Goal: Information Seeking & Learning: Understand process/instructions

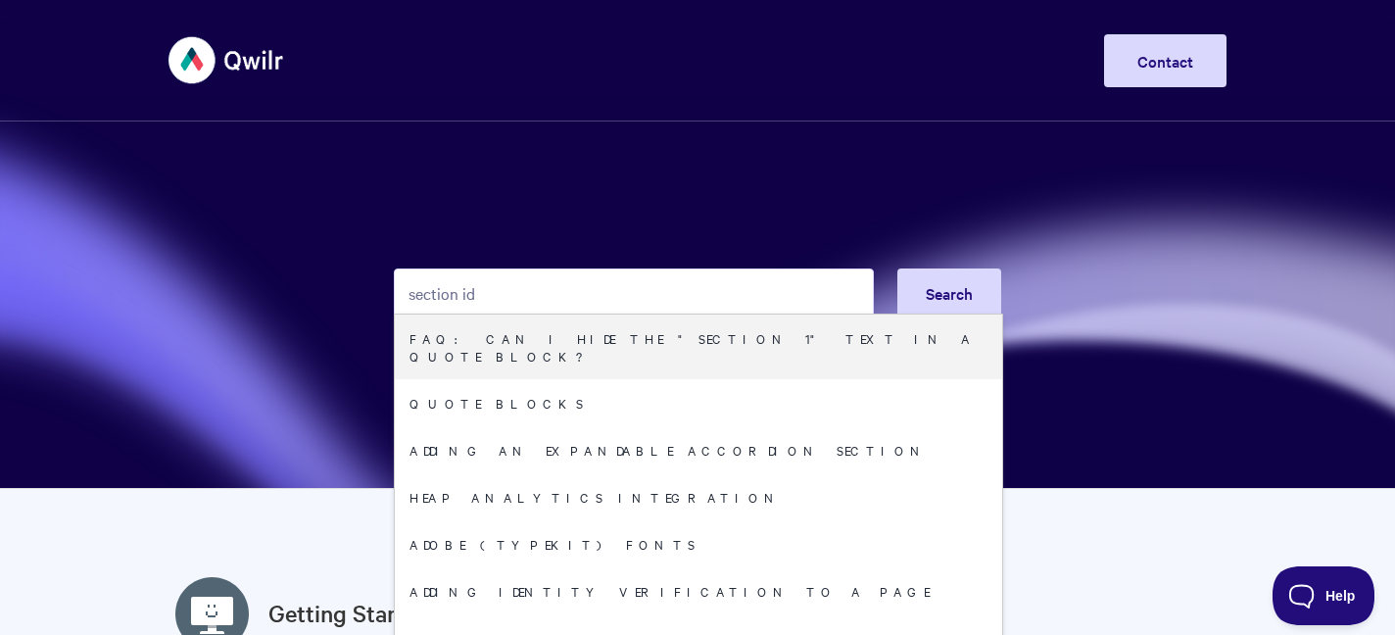
click at [626, 283] on input "section id" at bounding box center [634, 292] width 480 height 49
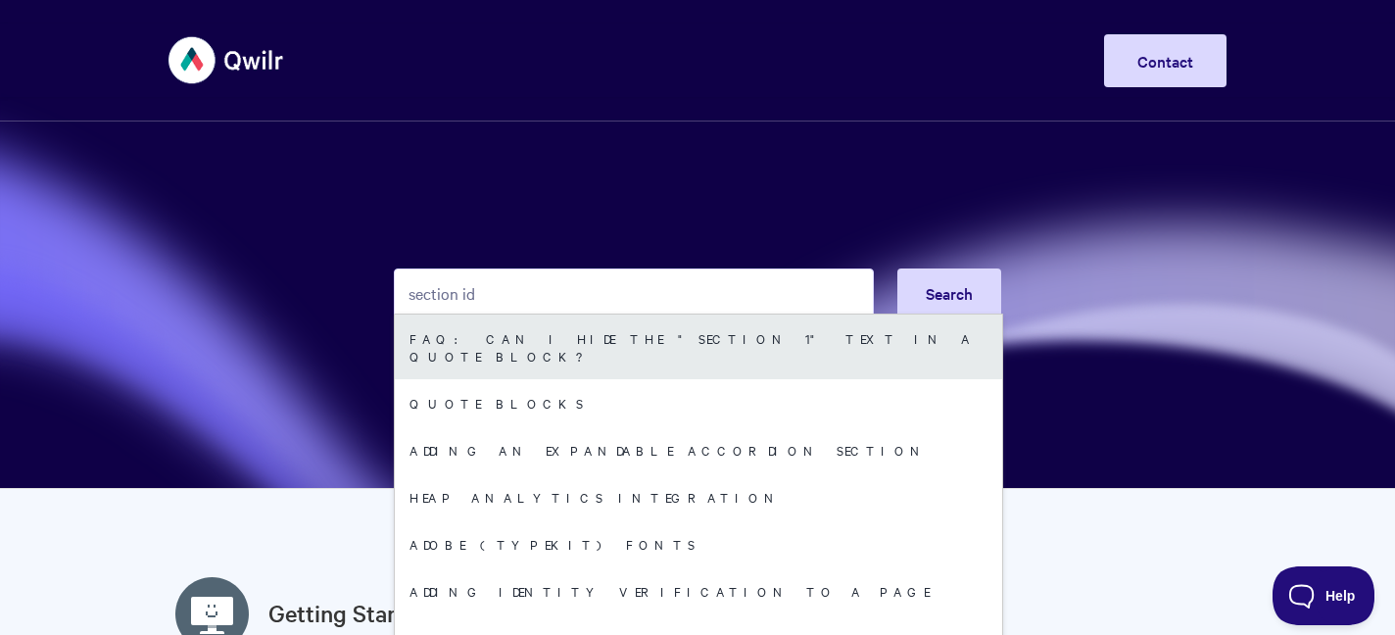
type input "section id"
click at [601, 349] on link "FAQ: Can I hide the "section 1" text in a Quote block?" at bounding box center [698, 346] width 607 height 65
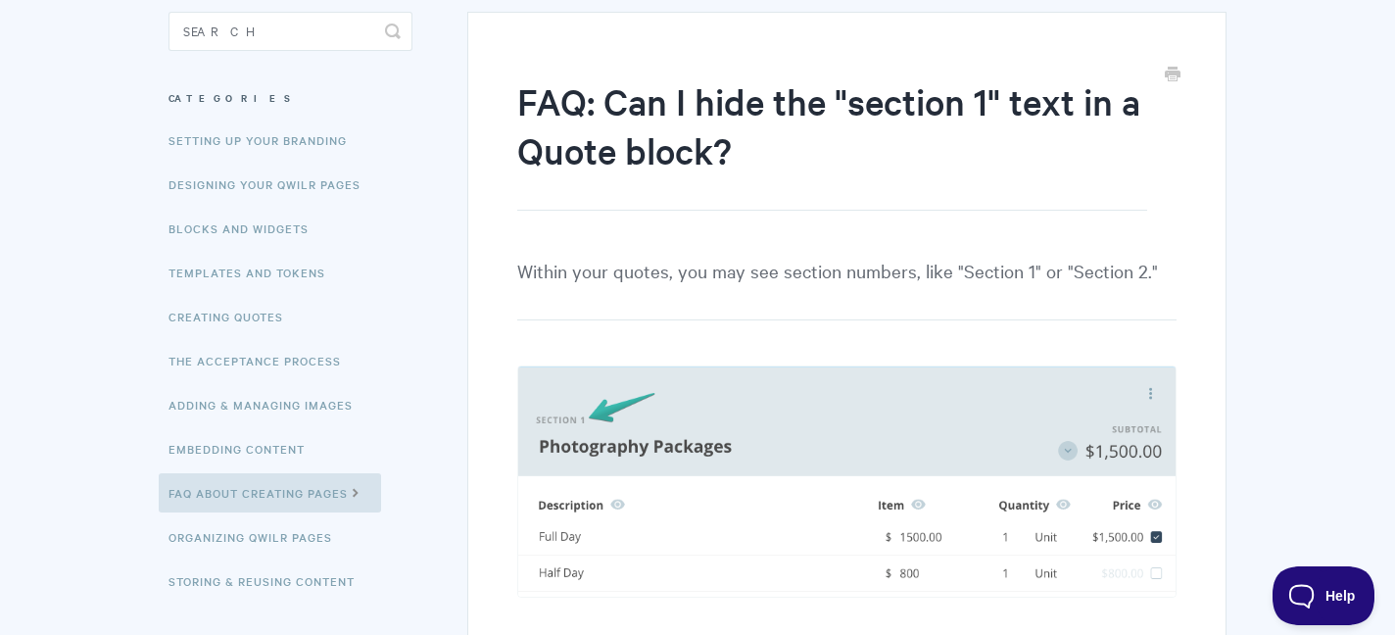
scroll to position [175, 0]
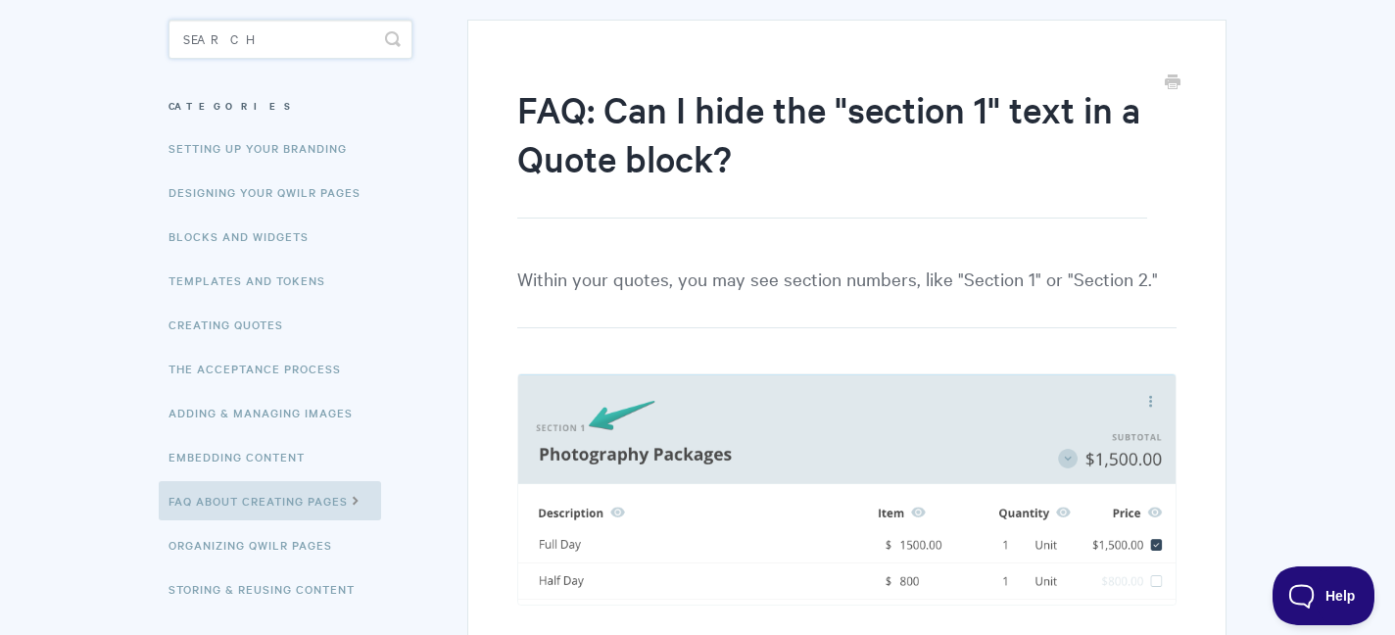
click at [286, 40] on input "Search" at bounding box center [290, 39] width 244 height 39
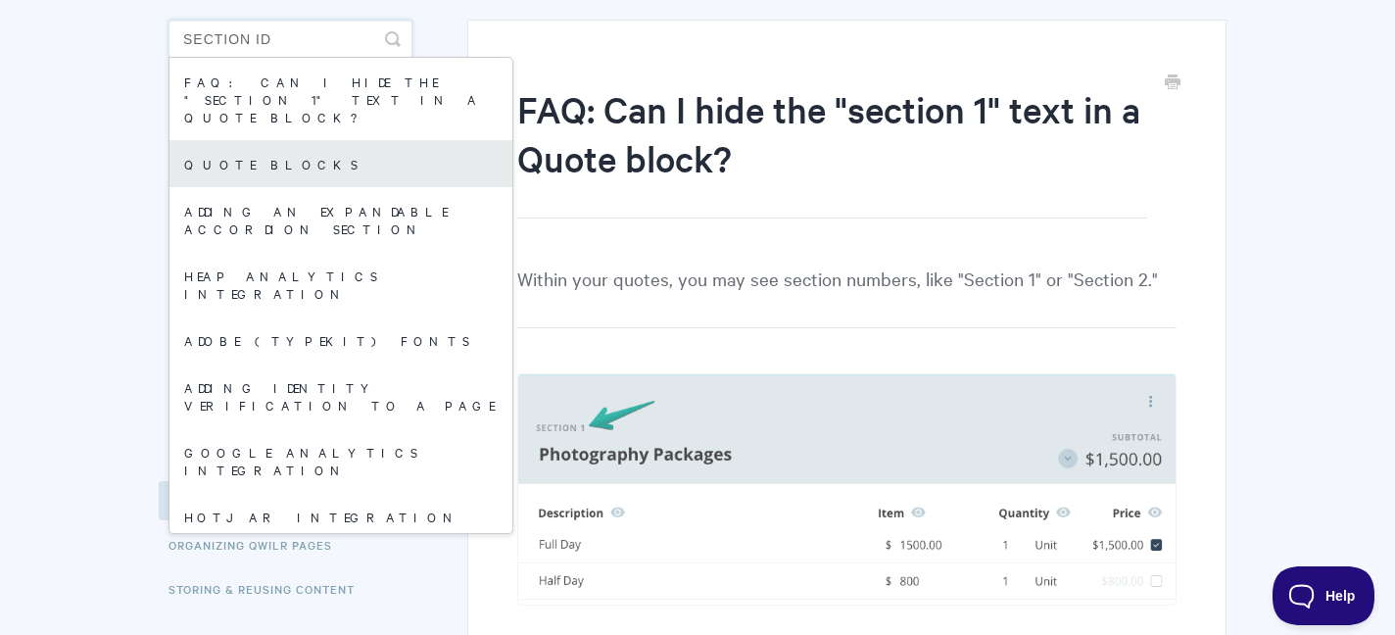
type input "section id"
click at [280, 140] on link "Quote Blocks" at bounding box center [340, 163] width 343 height 47
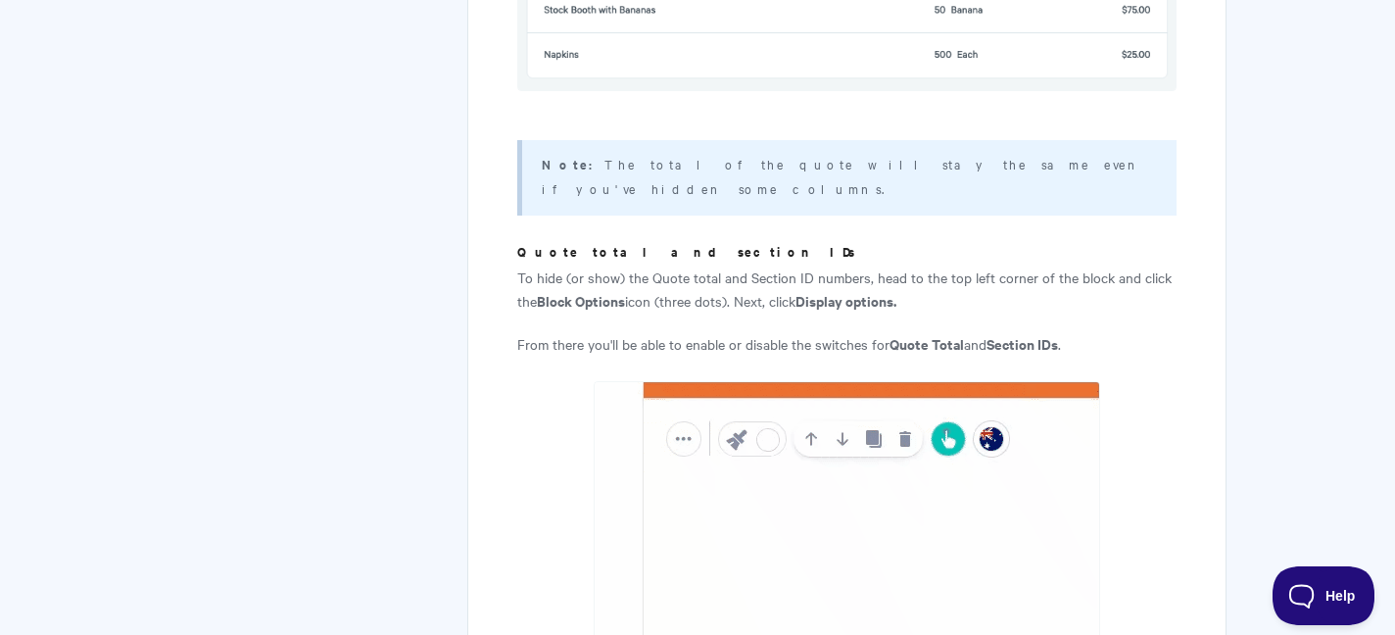
scroll to position [4807, 0]
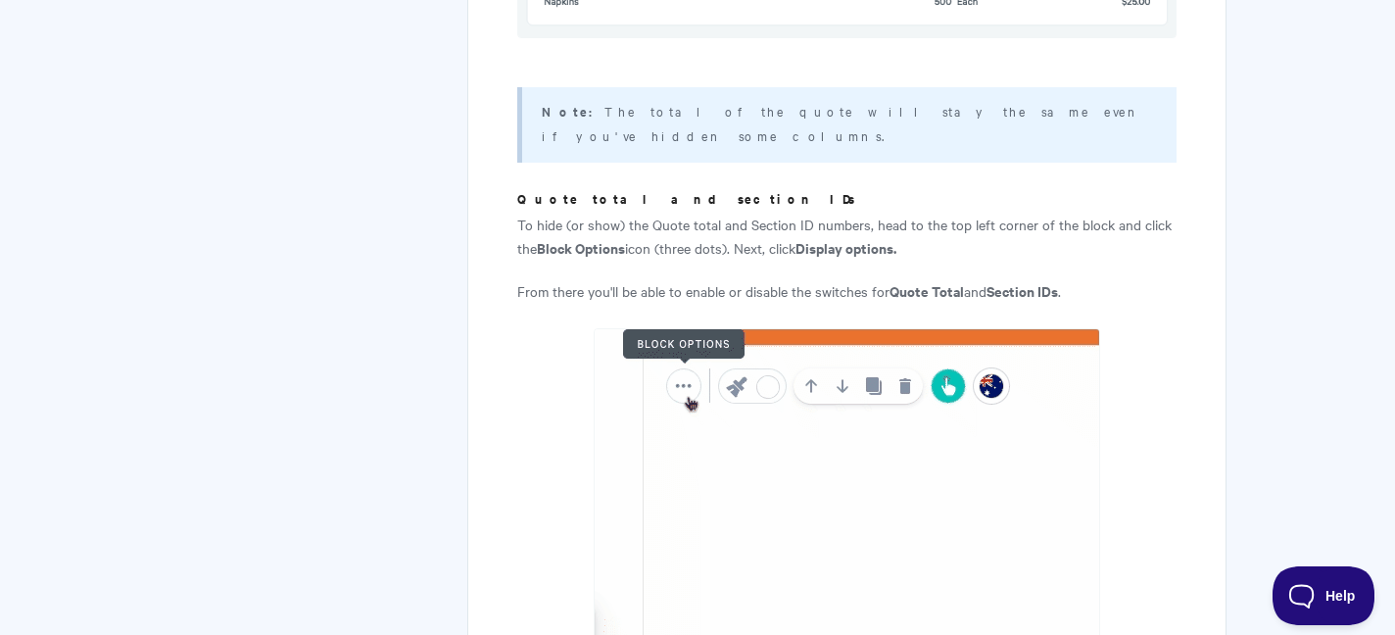
scroll to position [4856, 0]
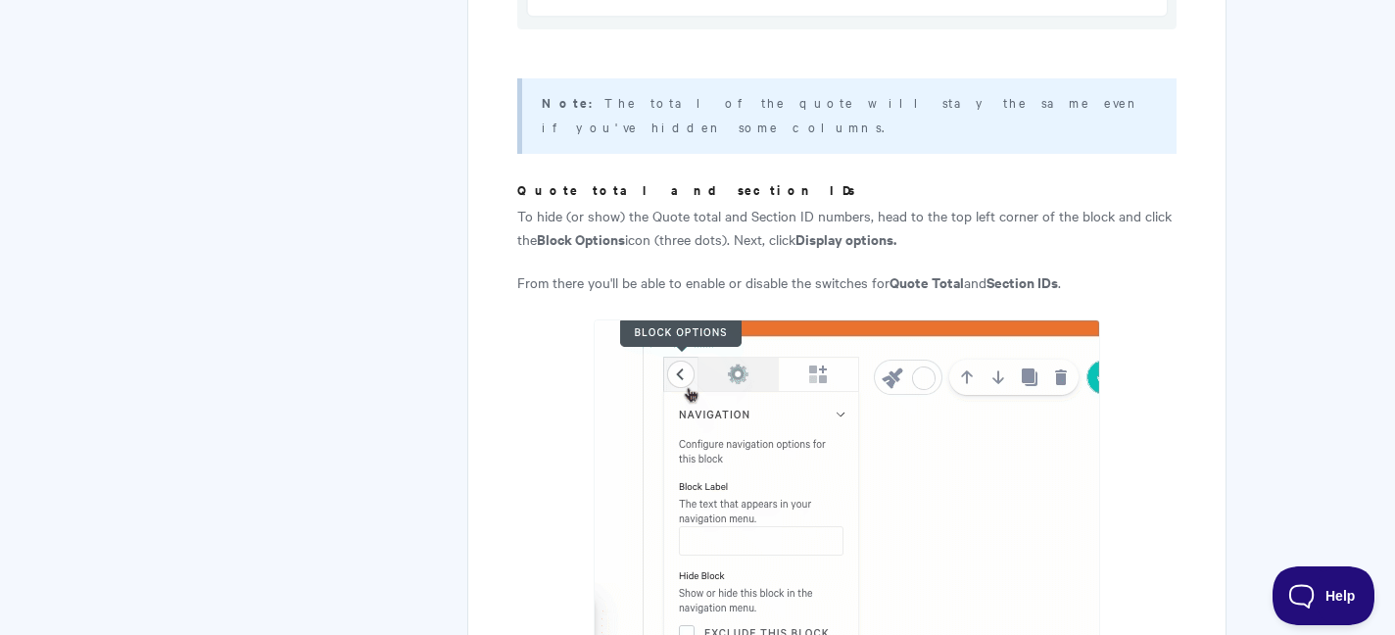
click at [550, 204] on p "To hide (or show) the Quote total and Section ID numbers, head to the top left …" at bounding box center [846, 227] width 659 height 47
click at [539, 204] on p "To hide (or show) the Quote total and Section ID numbers, head to the top left …" at bounding box center [846, 227] width 659 height 47
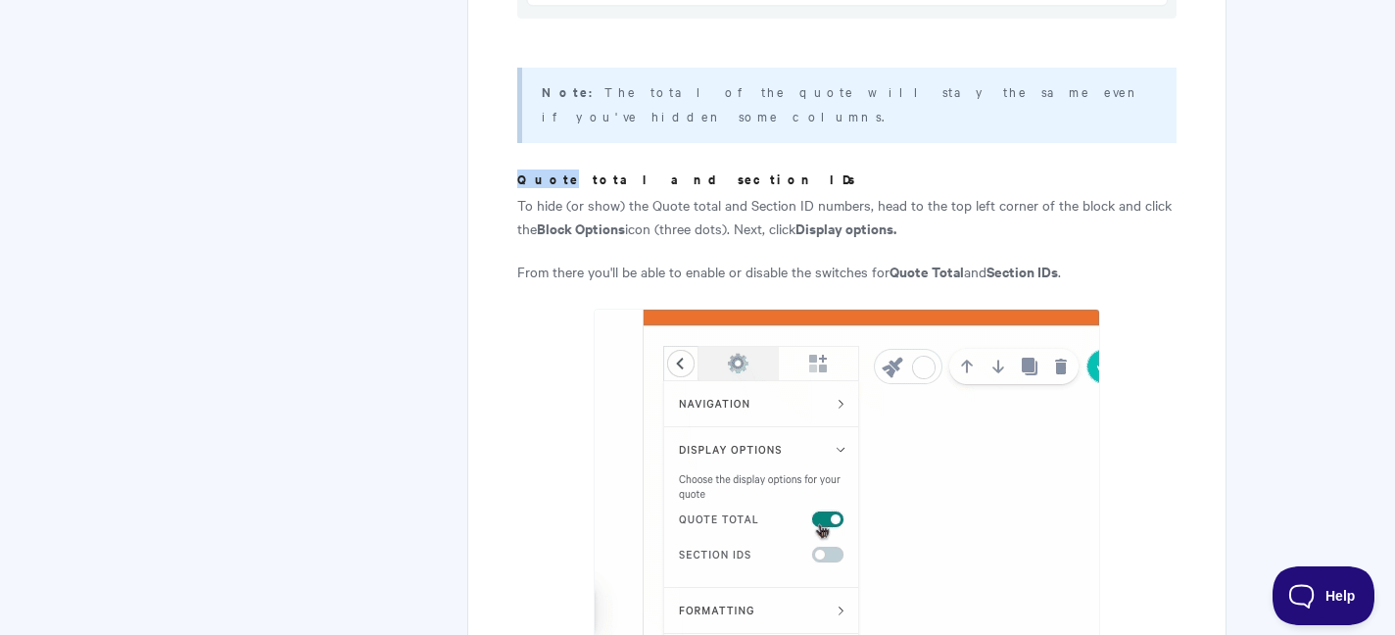
scroll to position [4868, 0]
